Goal: Register for event/course: Register for event/course

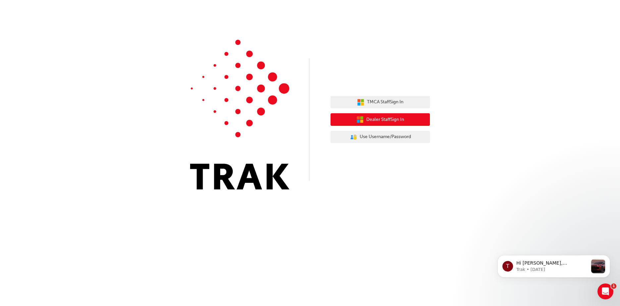
click at [408, 123] on button "Dealer Staff Sign In" at bounding box center [380, 119] width 99 height 13
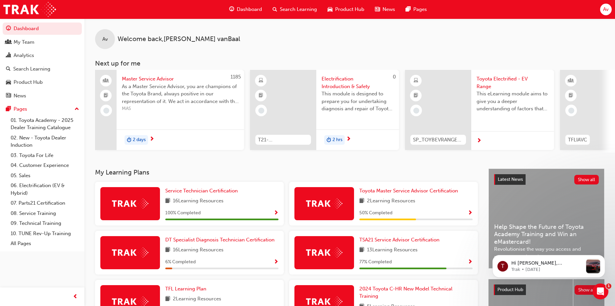
click at [299, 6] on span "Search Learning" at bounding box center [298, 10] width 37 height 8
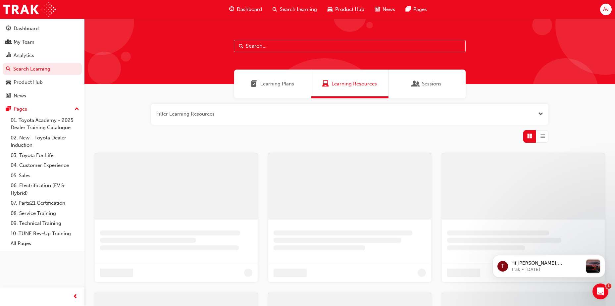
click at [268, 41] on input "text" at bounding box center [350, 46] width 232 height 13
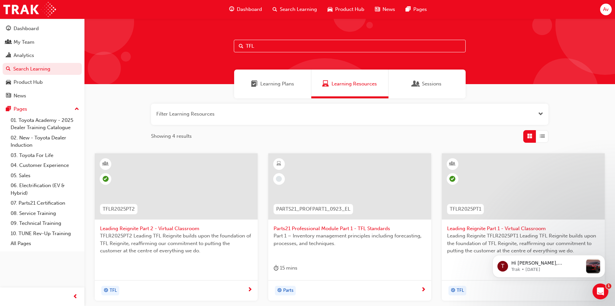
drag, startPoint x: 219, startPoint y: 49, endPoint x: 100, endPoint y: 55, distance: 118.4
click at [118, 64] on div "TFL" at bounding box center [349, 52] width 531 height 66
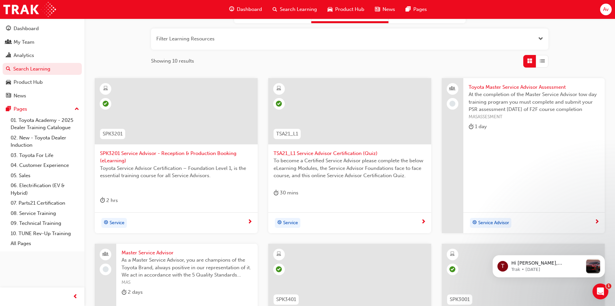
scroll to position [249, 0]
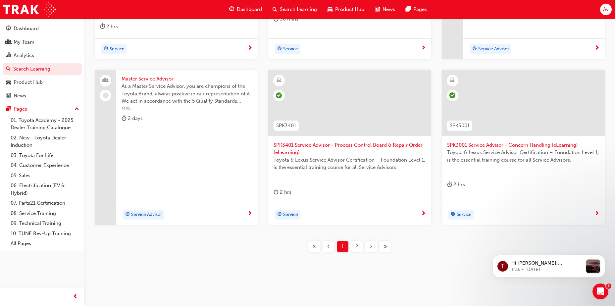
click at [357, 247] on span "2" at bounding box center [356, 247] width 3 height 8
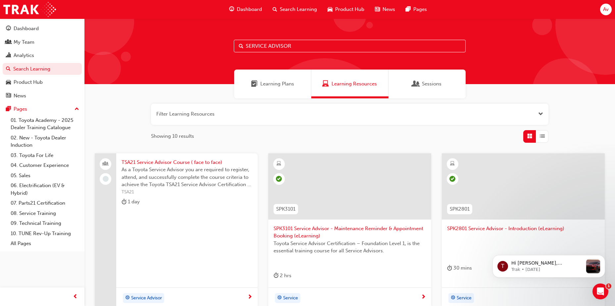
drag, startPoint x: 310, startPoint y: 45, endPoint x: 119, endPoint y: 39, distance: 191.2
click at [119, 39] on div "SERVICE ADVISOR" at bounding box center [349, 52] width 531 height 66
type input "TSA21"
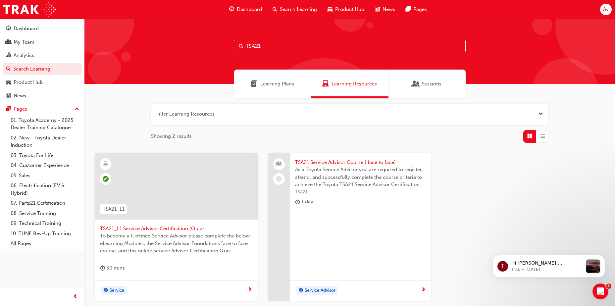
click at [153, 228] on span "TSA21_L1 Service Advisor Certification (Quiz)" at bounding box center [176, 229] width 152 height 8
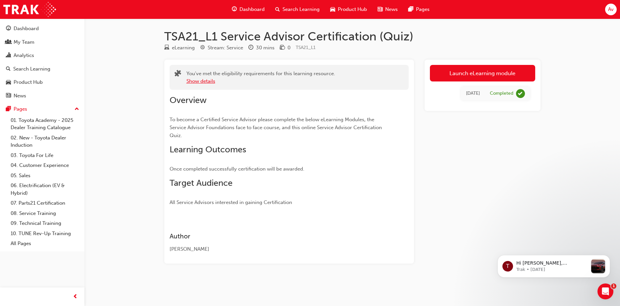
click at [206, 83] on button "Show details" at bounding box center [201, 82] width 29 height 8
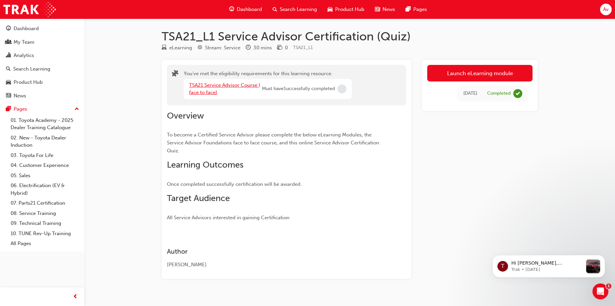
click at [201, 94] on link "TSA21 Service Advisor Course ( face to face)" at bounding box center [224, 89] width 71 height 14
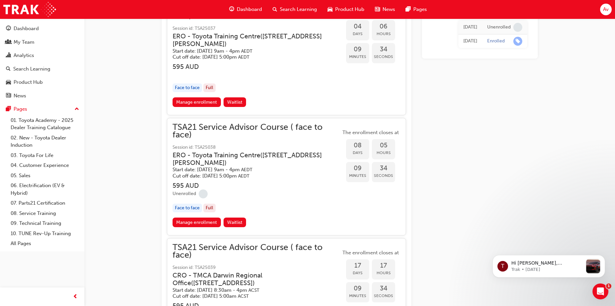
scroll to position [480, 0]
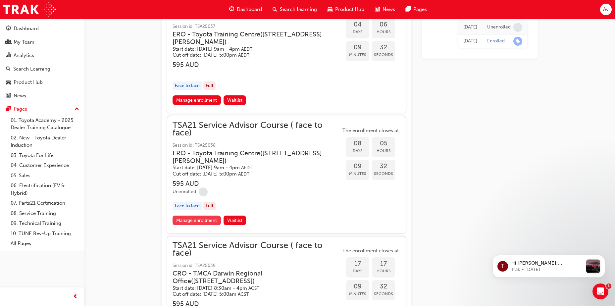
click at [202, 216] on link "Manage enrollment" at bounding box center [197, 221] width 48 height 10
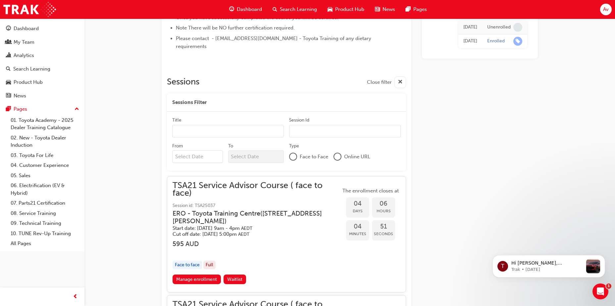
scroll to position [215, 0]
